Goal: Browse casually

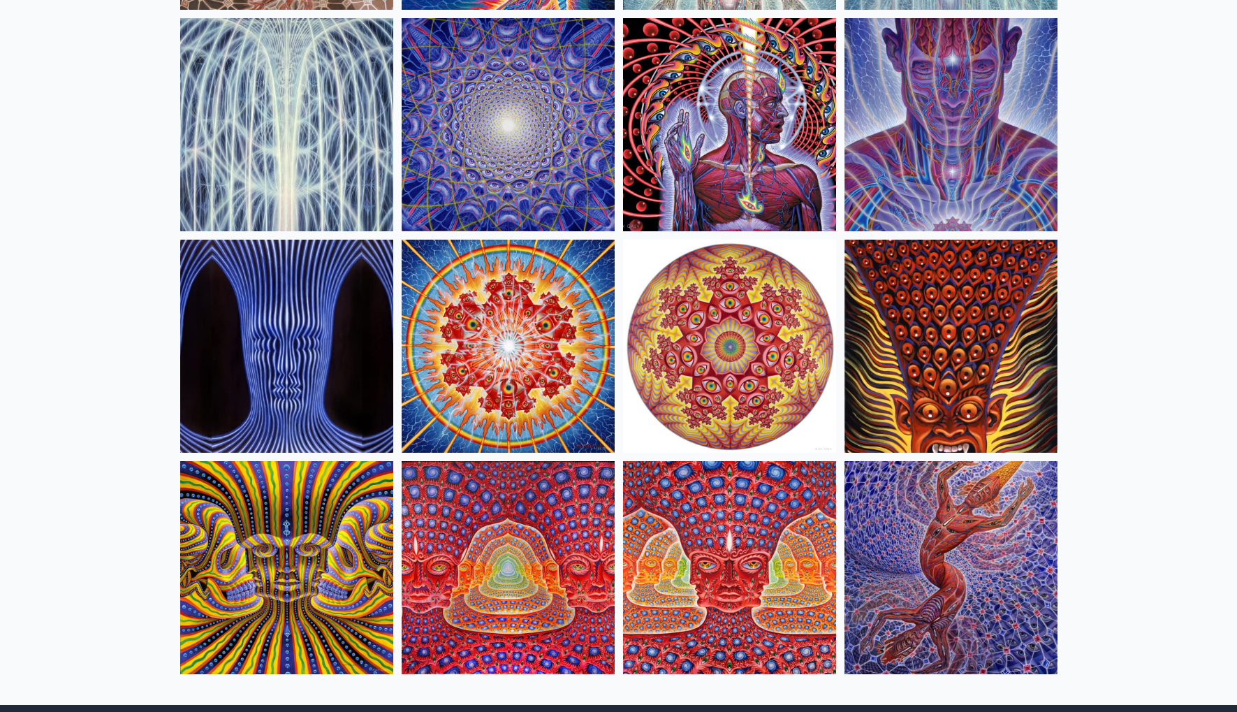
scroll to position [514, 0]
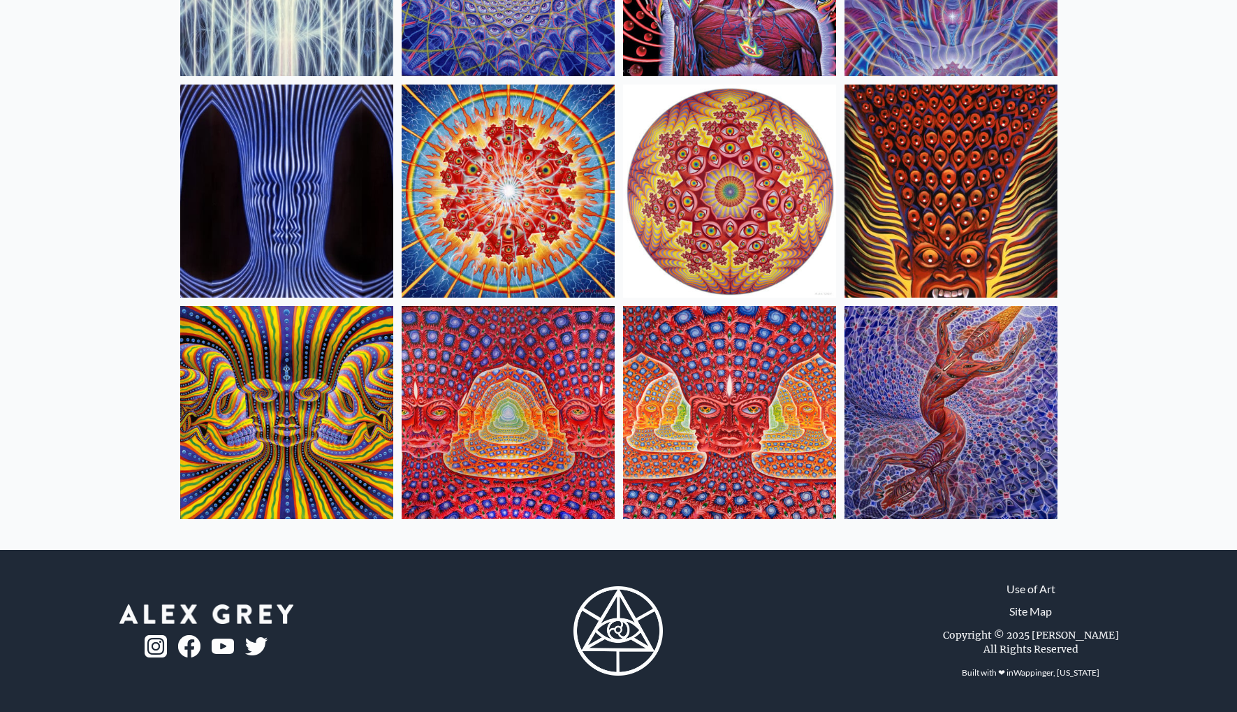
click at [991, 423] on img at bounding box center [951, 412] width 213 height 213
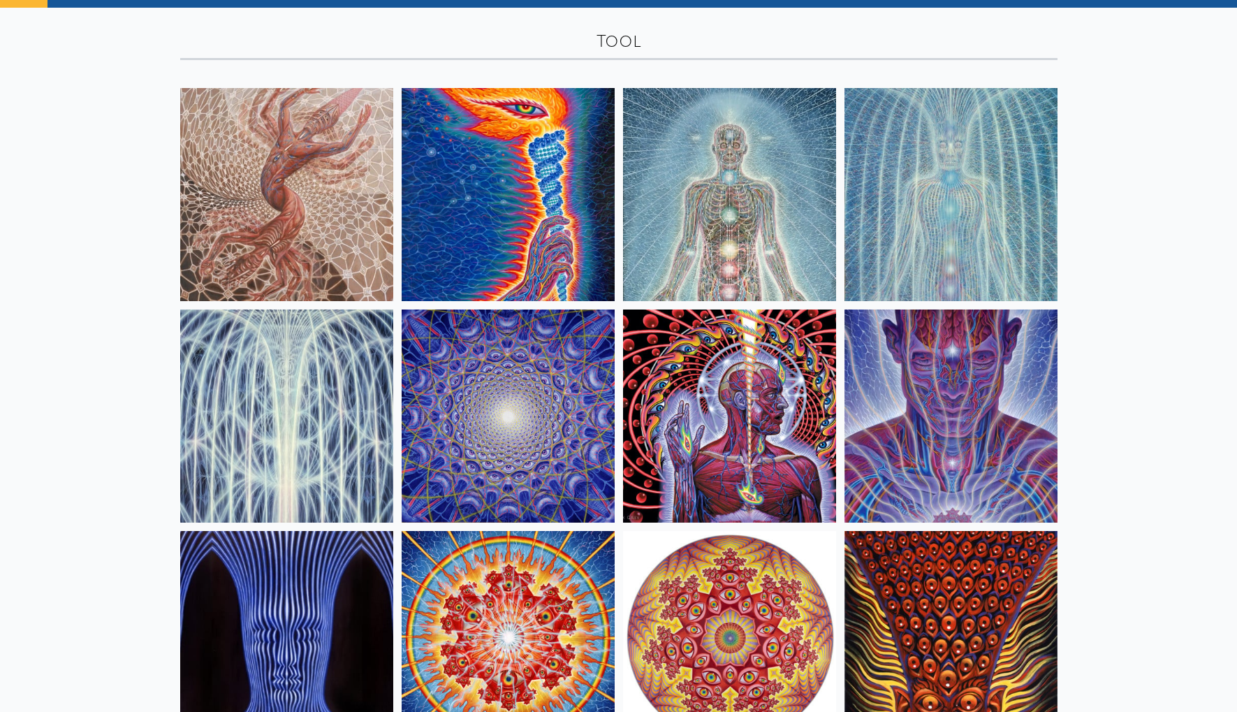
scroll to position [64, 0]
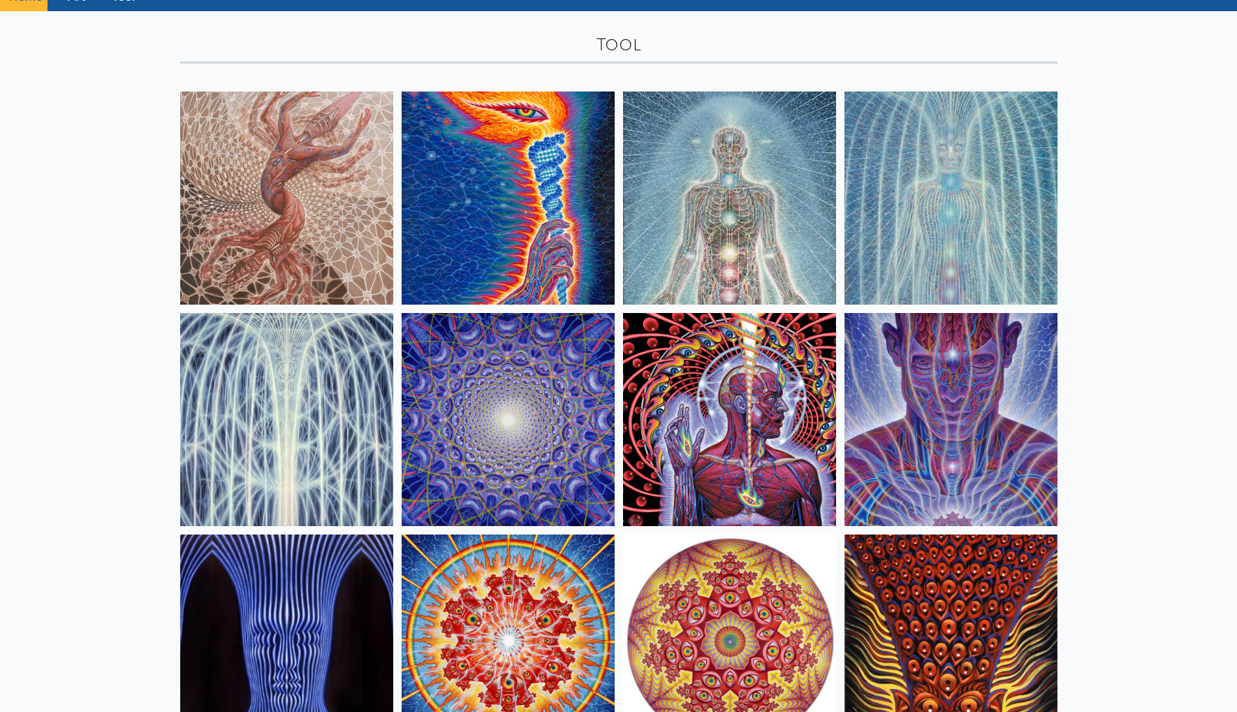
click at [272, 391] on img at bounding box center [286, 419] width 213 height 213
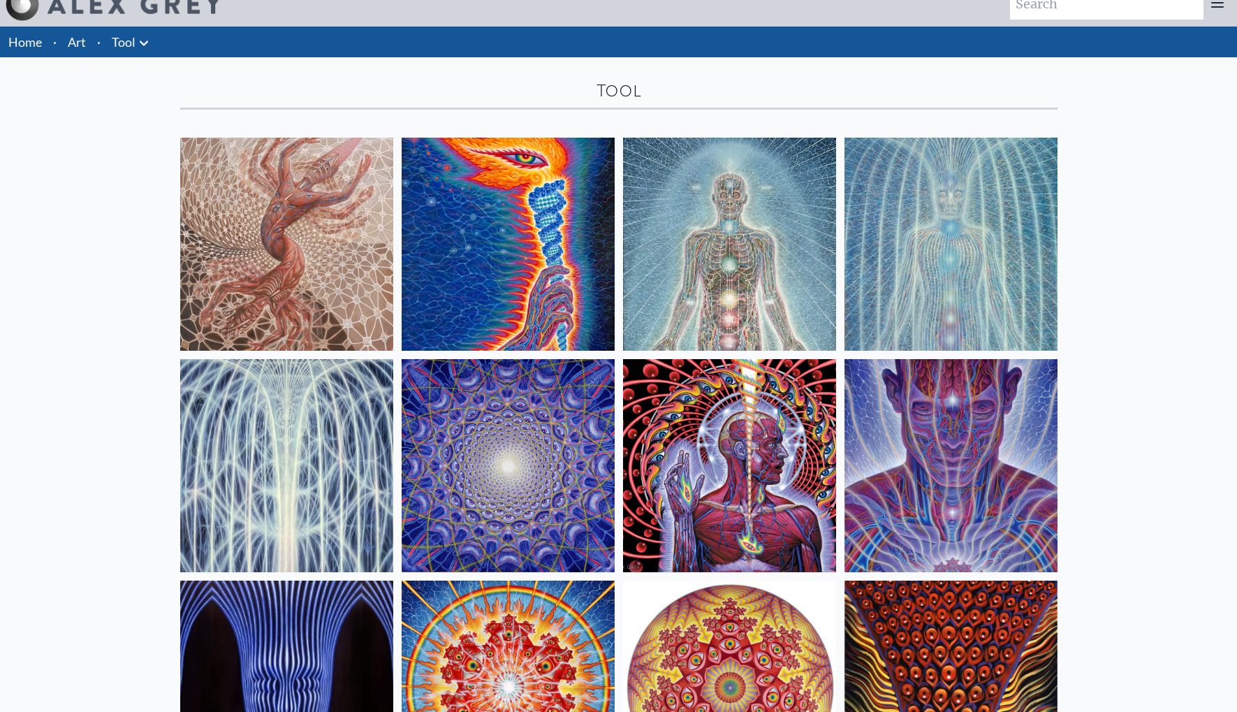
scroll to position [0, 0]
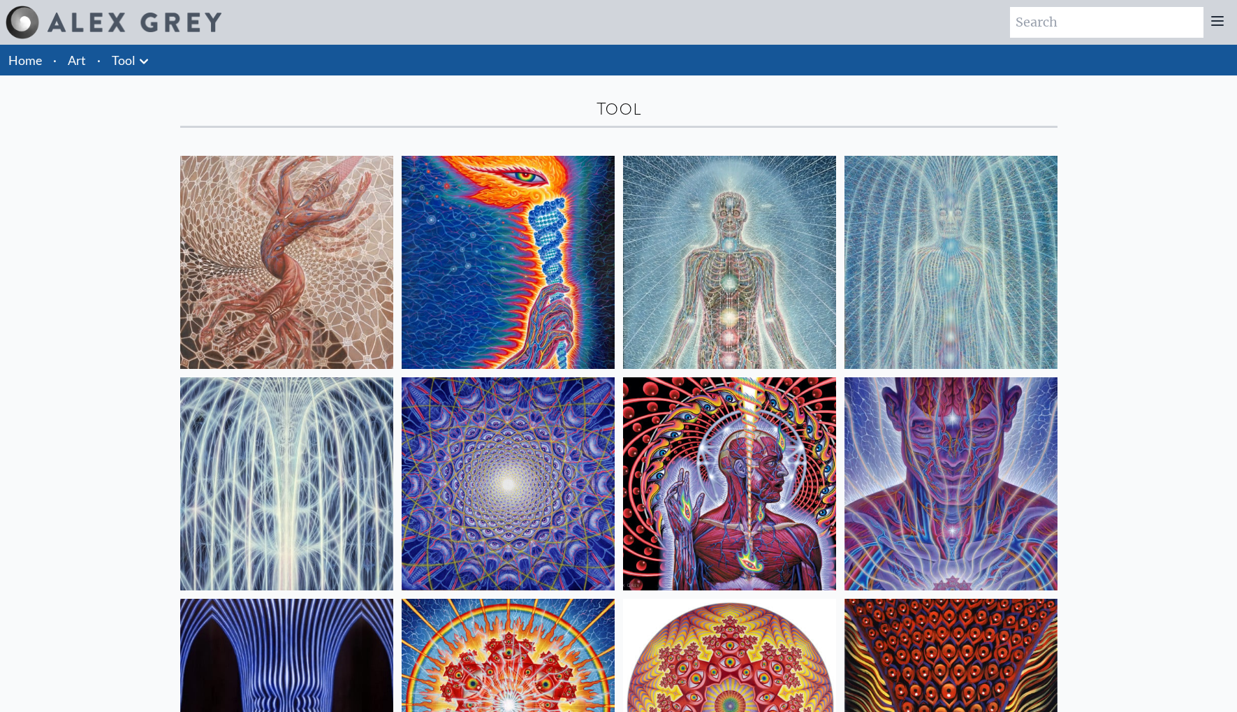
click at [281, 175] on img at bounding box center [286, 262] width 213 height 213
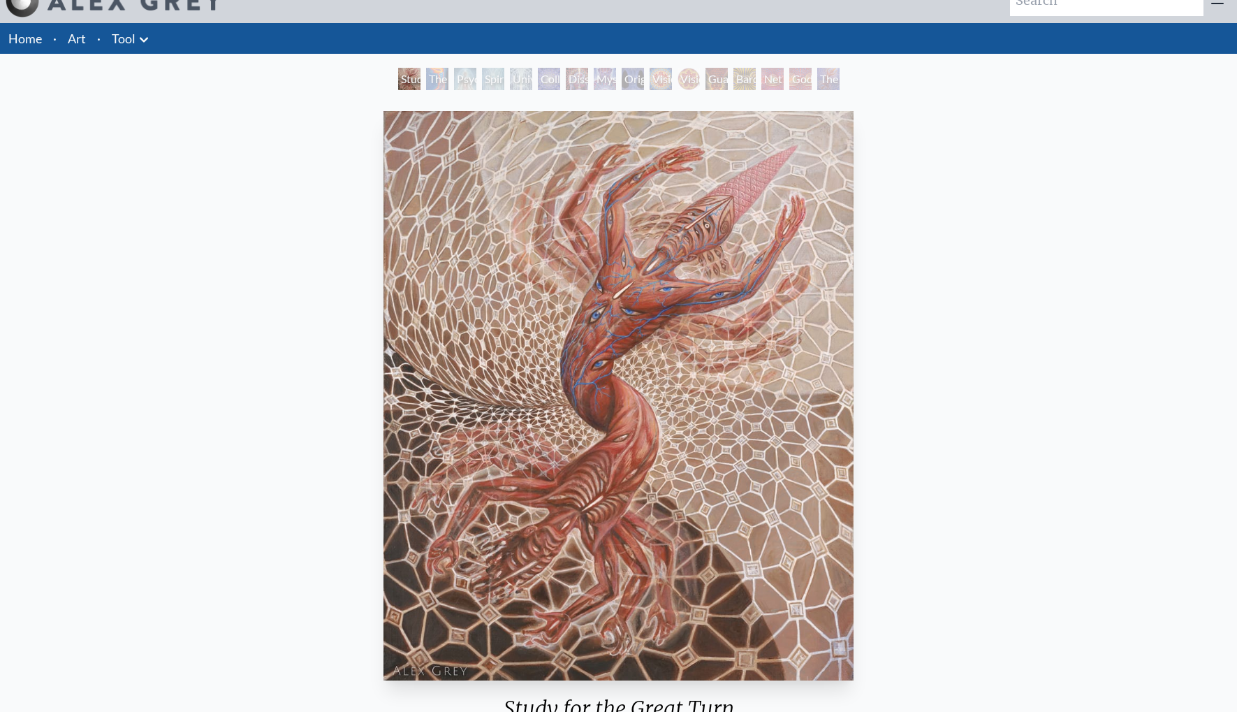
scroll to position [333, 0]
